Goal: Information Seeking & Learning: Learn about a topic

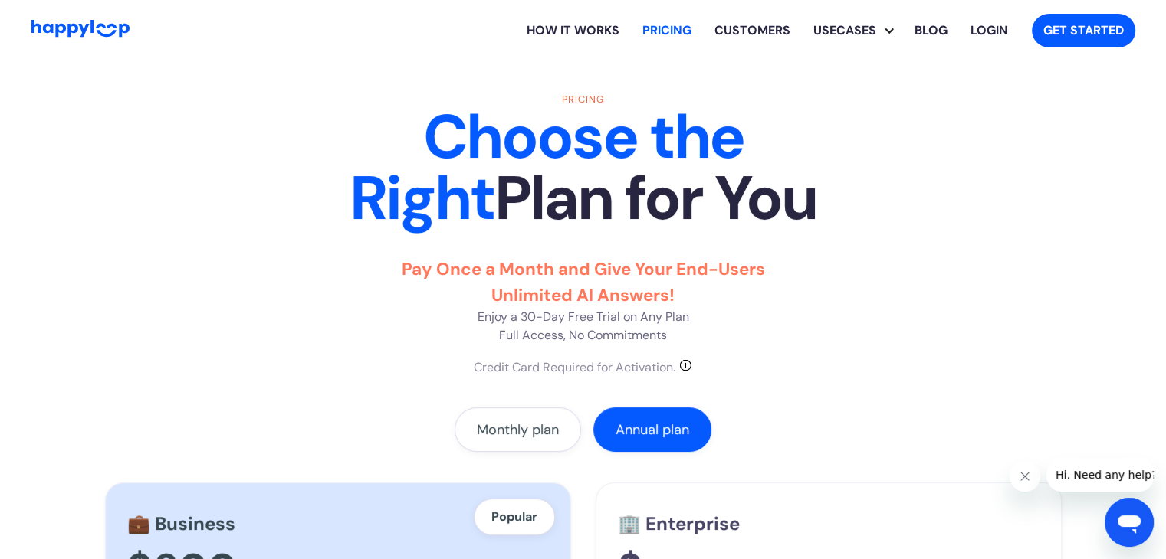
click at [576, 30] on link "How it works" at bounding box center [573, 30] width 116 height 49
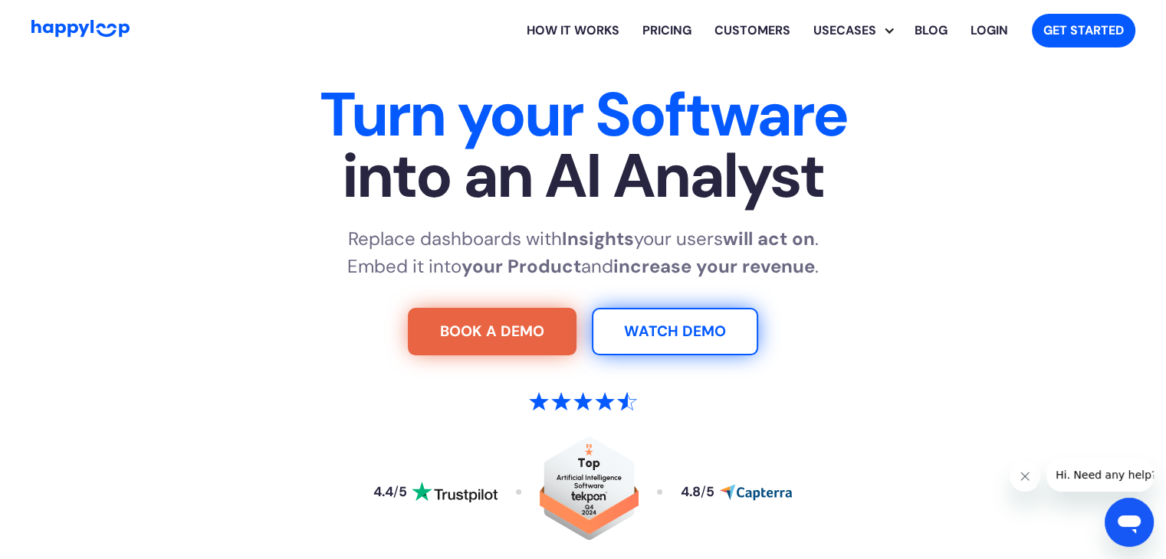
click at [761, 28] on link "Customers" at bounding box center [752, 30] width 99 height 49
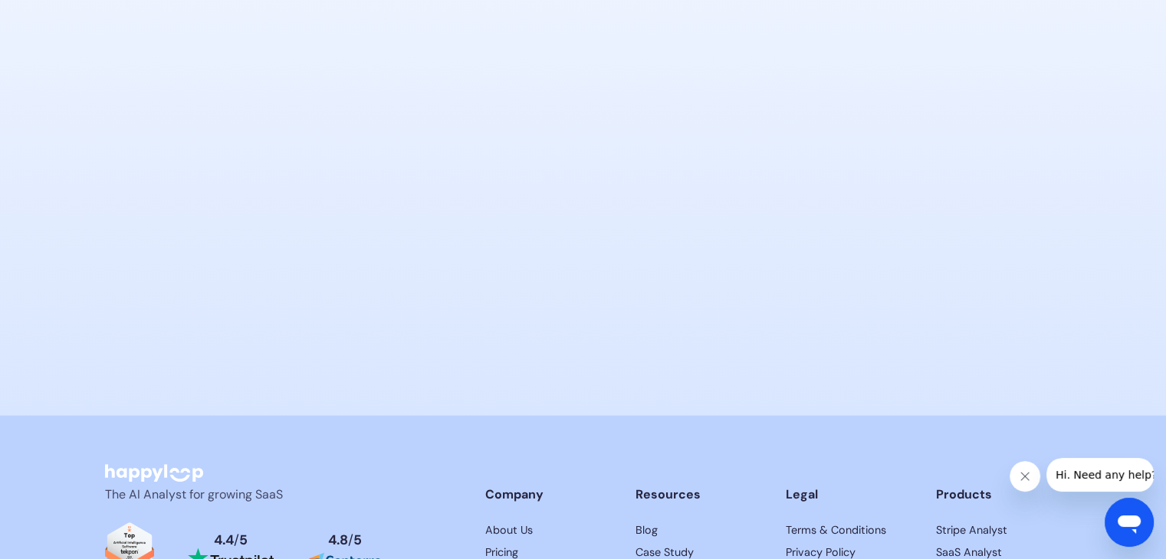
scroll to position [7657, 0]
